Goal: Task Accomplishment & Management: Complete application form

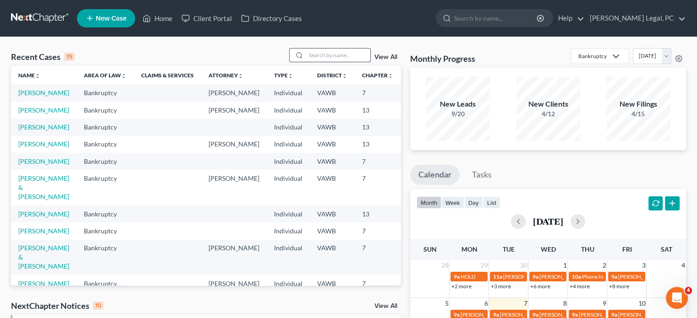
click at [309, 51] on input "search" at bounding box center [338, 55] width 64 height 13
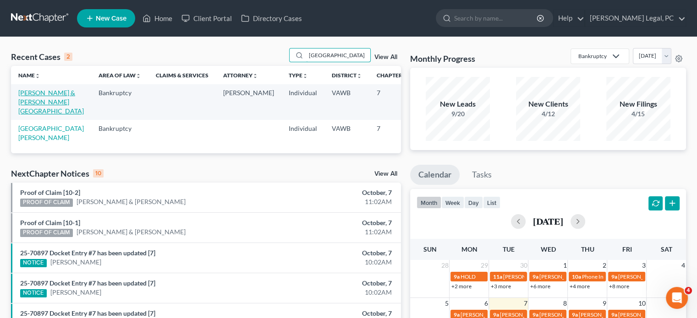
type input "[GEOGRAPHIC_DATA]"
click at [35, 113] on link "[PERSON_NAME] & [PERSON_NAME][GEOGRAPHIC_DATA]" at bounding box center [51, 102] width 66 height 26
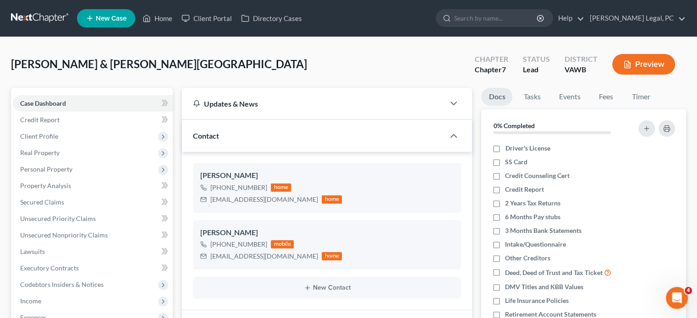
scroll to position [564, 0]
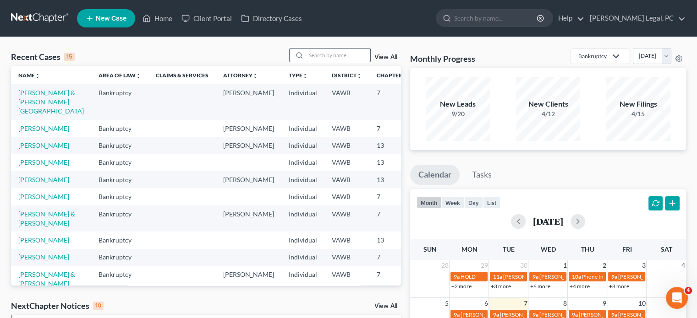
click at [307, 54] on input "search" at bounding box center [338, 55] width 64 height 13
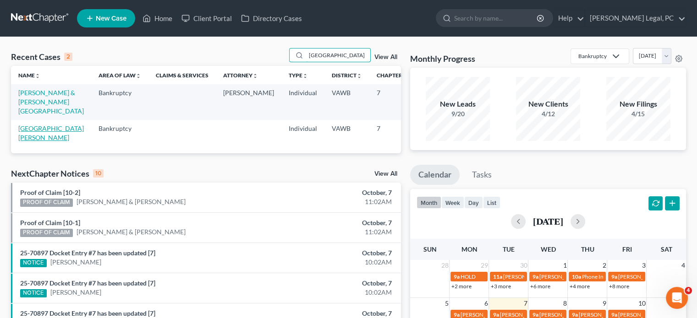
type input "[GEOGRAPHIC_DATA]"
click at [31, 137] on link "[GEOGRAPHIC_DATA][PERSON_NAME]" at bounding box center [51, 133] width 66 height 17
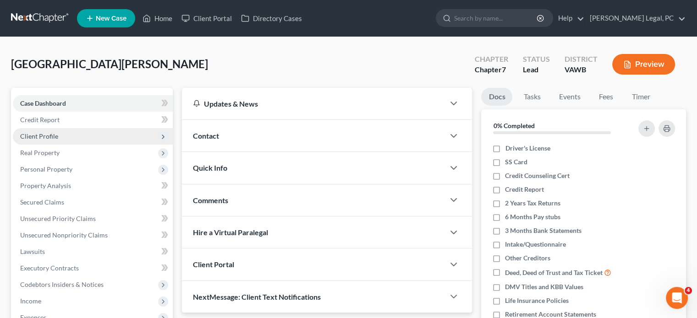
click at [42, 137] on span "Client Profile" at bounding box center [39, 136] width 38 height 8
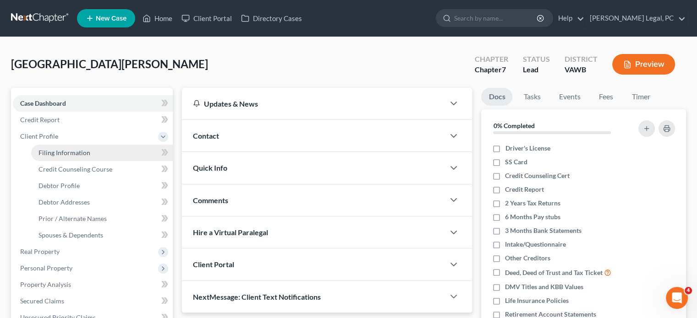
click at [63, 153] on span "Filing Information" at bounding box center [64, 153] width 52 height 8
select select "1"
select select "0"
select select "84"
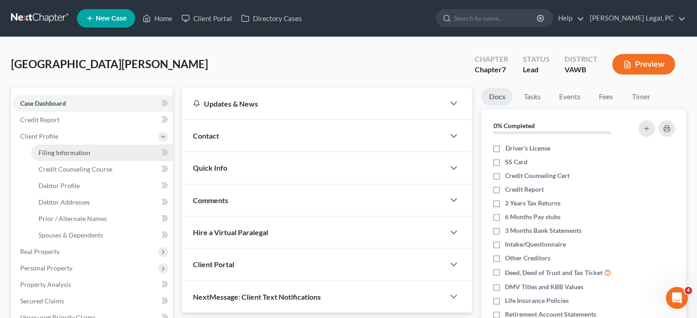
select select "48"
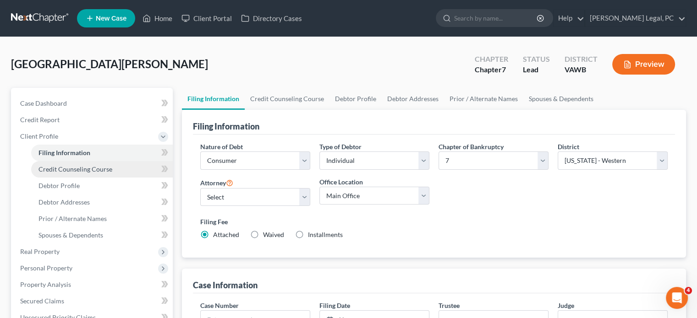
click at [64, 163] on link "Credit Counseling Course" at bounding box center [102, 169] width 142 height 16
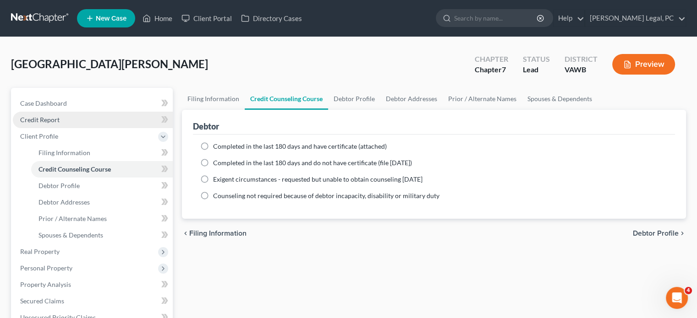
click at [43, 119] on span "Credit Report" at bounding box center [39, 120] width 39 height 8
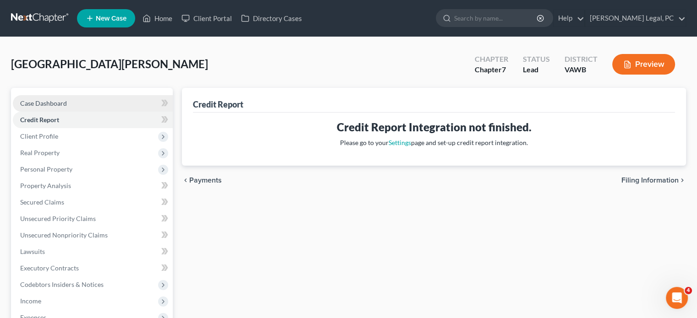
click at [49, 102] on span "Case Dashboard" at bounding box center [43, 103] width 47 height 8
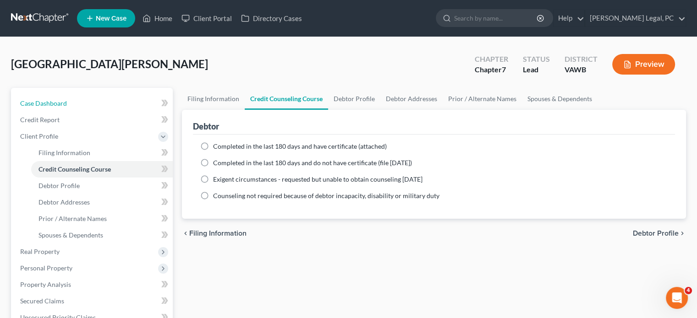
select select "1"
select select "0"
select select "84"
select select "48"
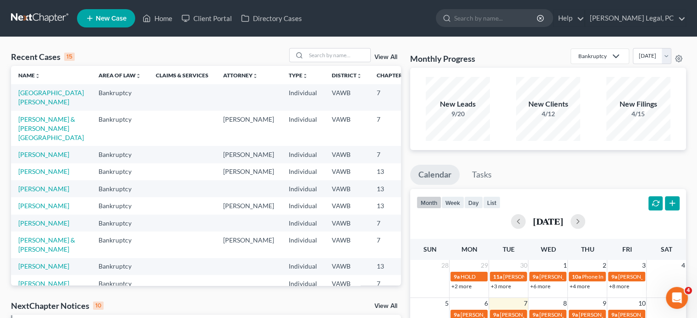
click at [32, 132] on td "[PERSON_NAME] & [PERSON_NAME][GEOGRAPHIC_DATA]" at bounding box center [51, 128] width 80 height 35
click at [30, 131] on link "[PERSON_NAME] & [PERSON_NAME][GEOGRAPHIC_DATA]" at bounding box center [51, 128] width 66 height 26
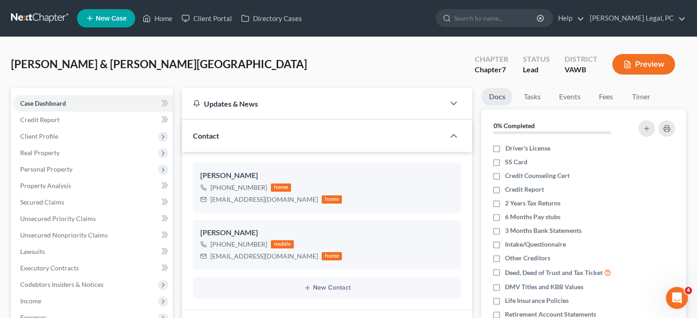
scroll to position [564, 0]
